Goal: Task Accomplishment & Management: Use online tool/utility

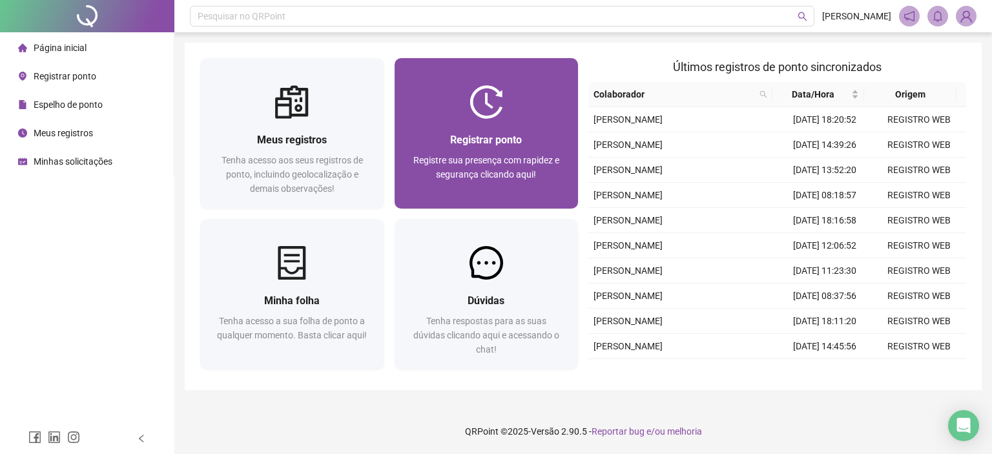
drag, startPoint x: 0, startPoint y: 0, endPoint x: 469, endPoint y: 145, distance: 491.1
click at [469, 145] on span "Registrar ponto" at bounding box center [486, 140] width 72 height 12
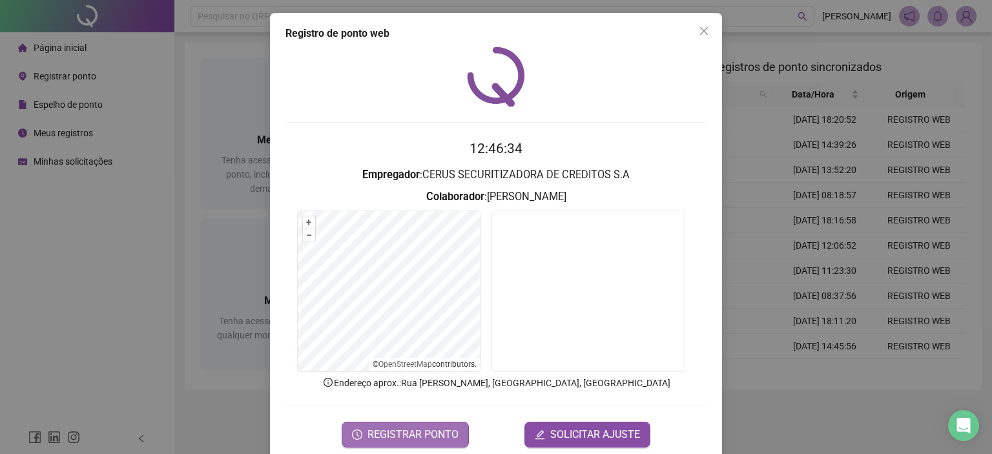
click at [435, 432] on span "REGISTRAR PONTO" at bounding box center [412, 434] width 91 height 15
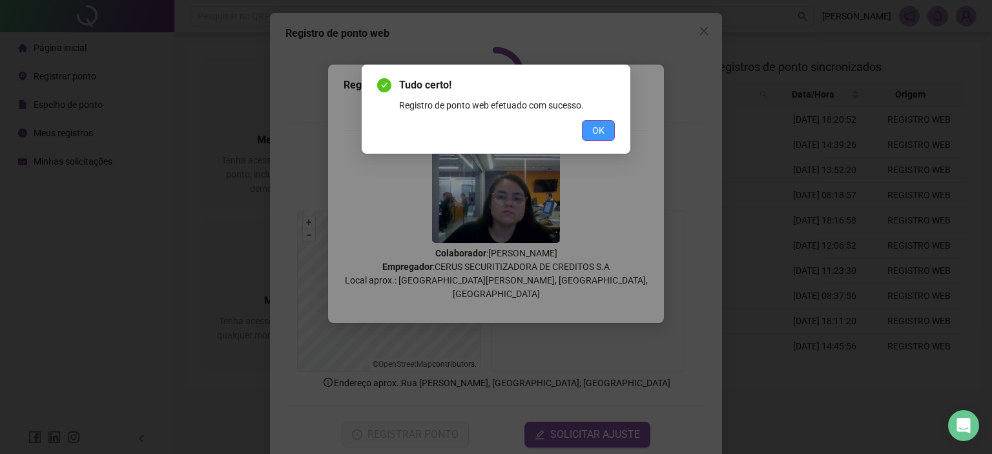
click at [601, 134] on span "OK" at bounding box center [598, 130] width 12 height 14
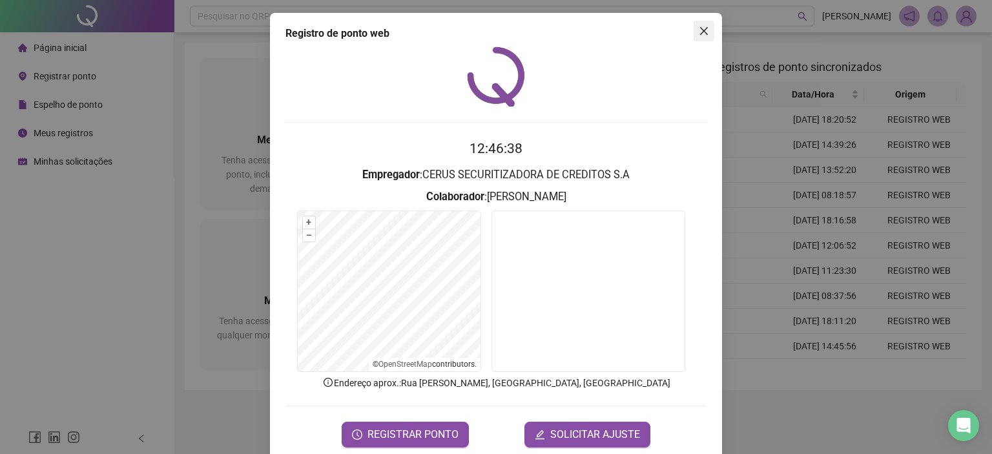
click at [705, 28] on span "Close" at bounding box center [703, 31] width 21 height 10
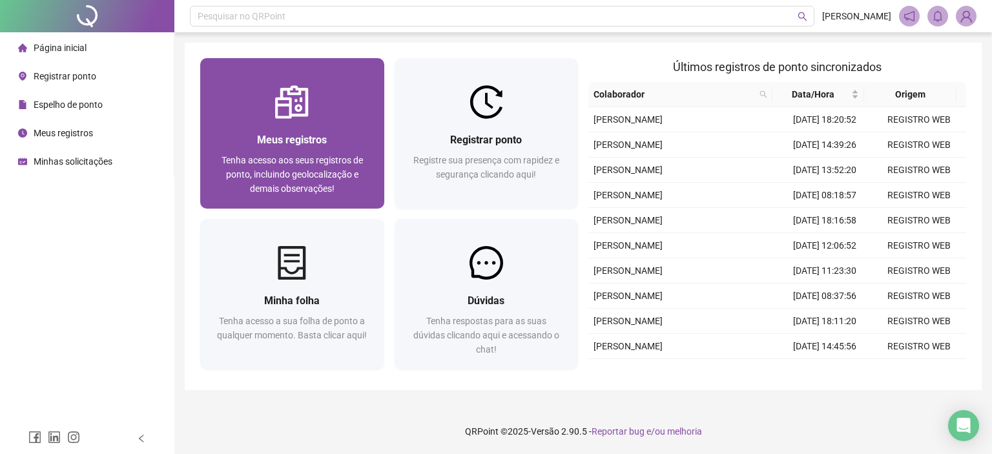
click at [358, 117] on div at bounding box center [292, 102] width 184 height 34
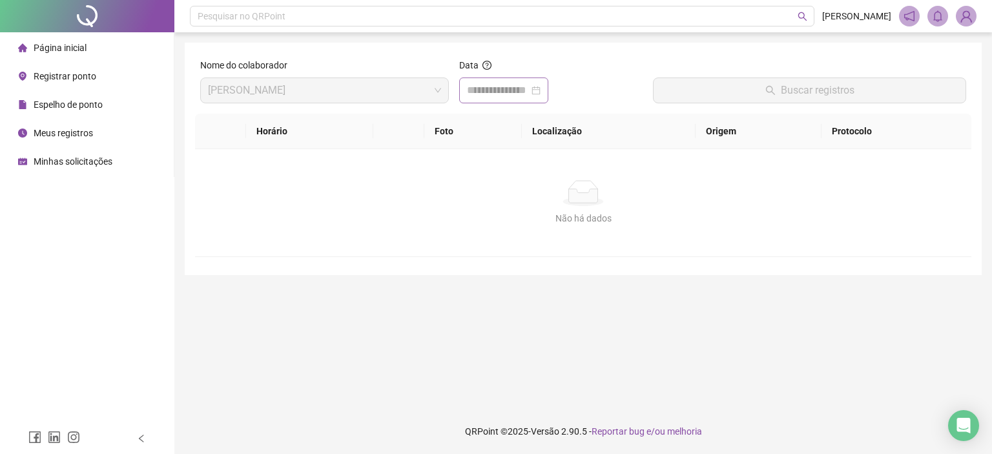
click at [540, 97] on div at bounding box center [504, 90] width 74 height 15
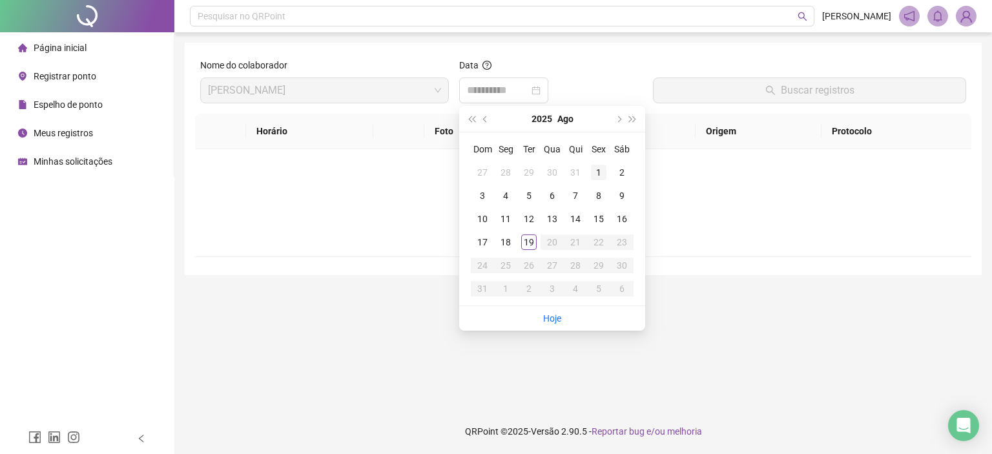
click at [598, 174] on div "1" at bounding box center [598, 172] width 15 height 15
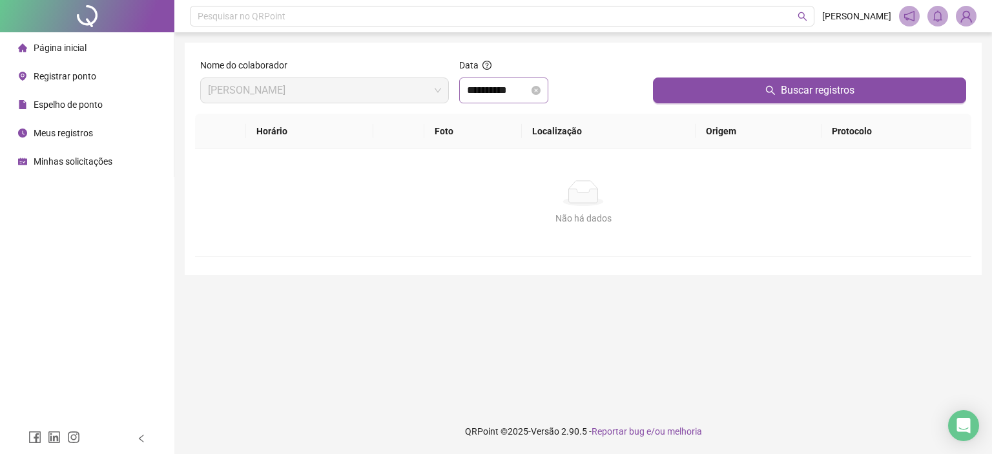
click at [540, 93] on div "**********" at bounding box center [504, 90] width 74 height 15
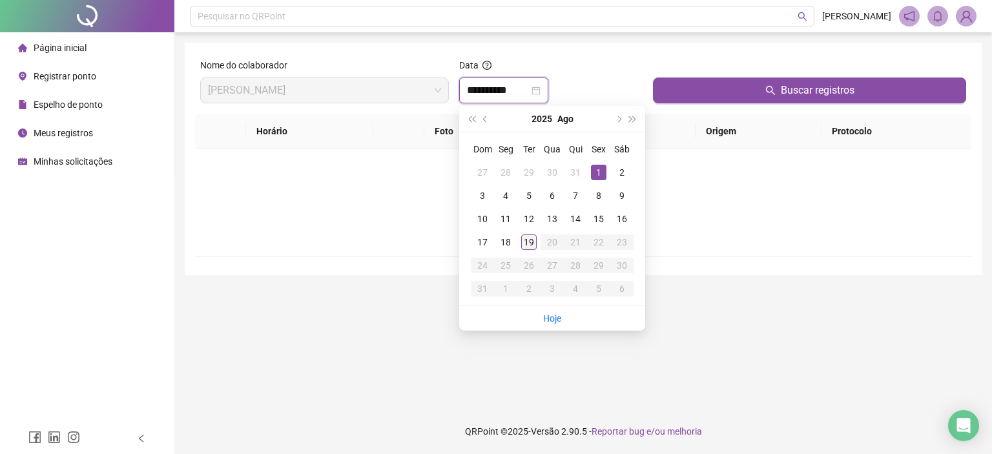
type input "**********"
click at [531, 245] on div "19" at bounding box center [528, 241] width 15 height 15
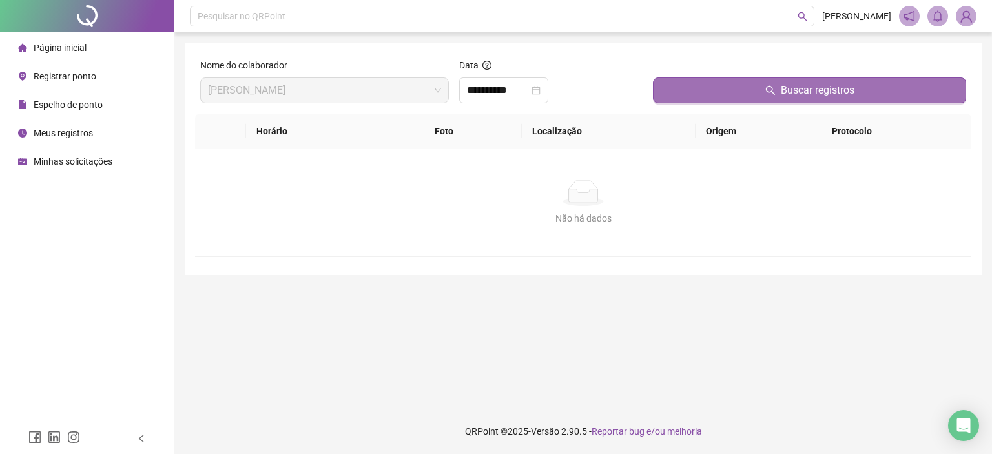
click at [714, 89] on button "Buscar registros" at bounding box center [809, 90] width 313 height 26
